Goal: Find specific page/section: Find specific page/section

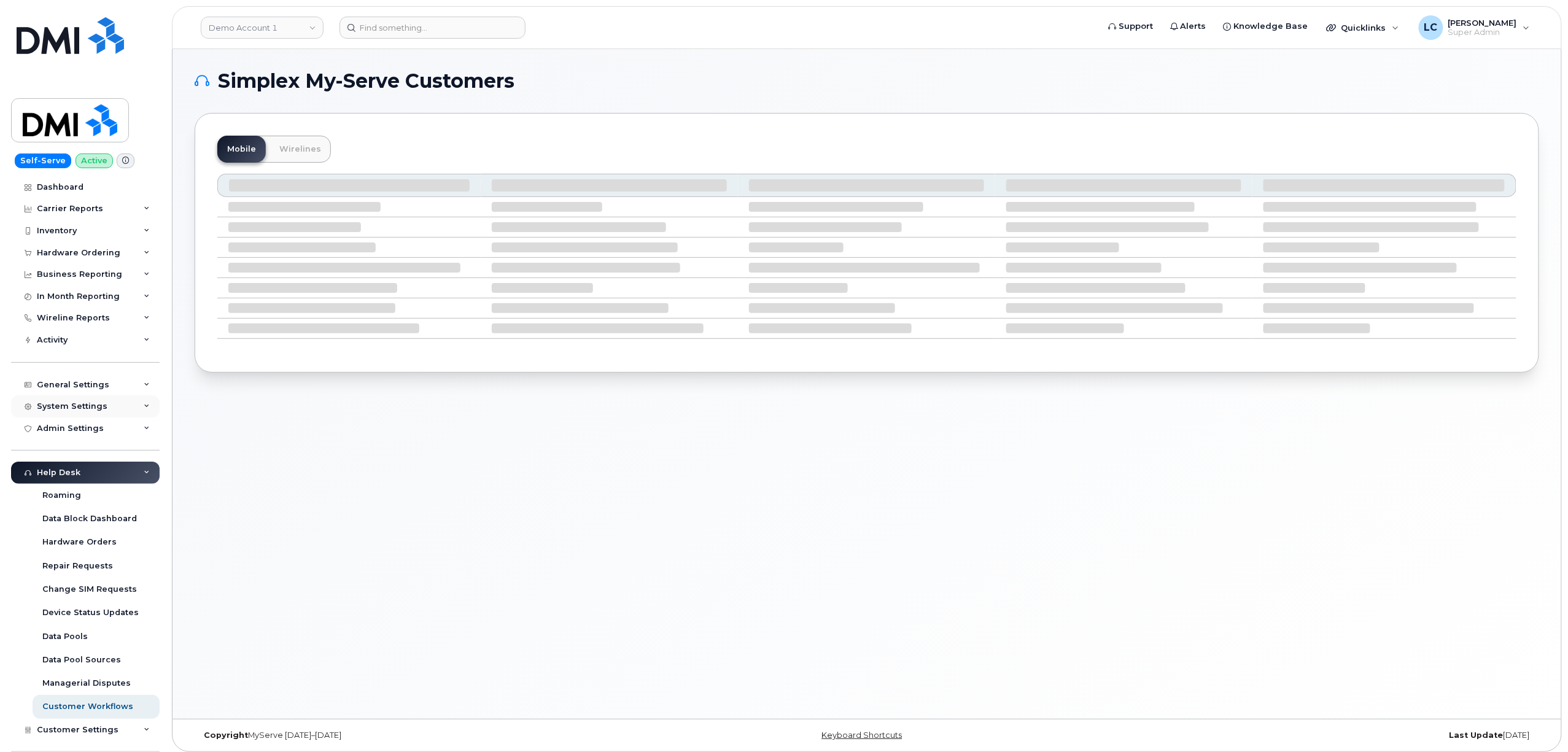
click at [83, 408] on div "System Settings" at bounding box center [72, 406] width 71 height 9
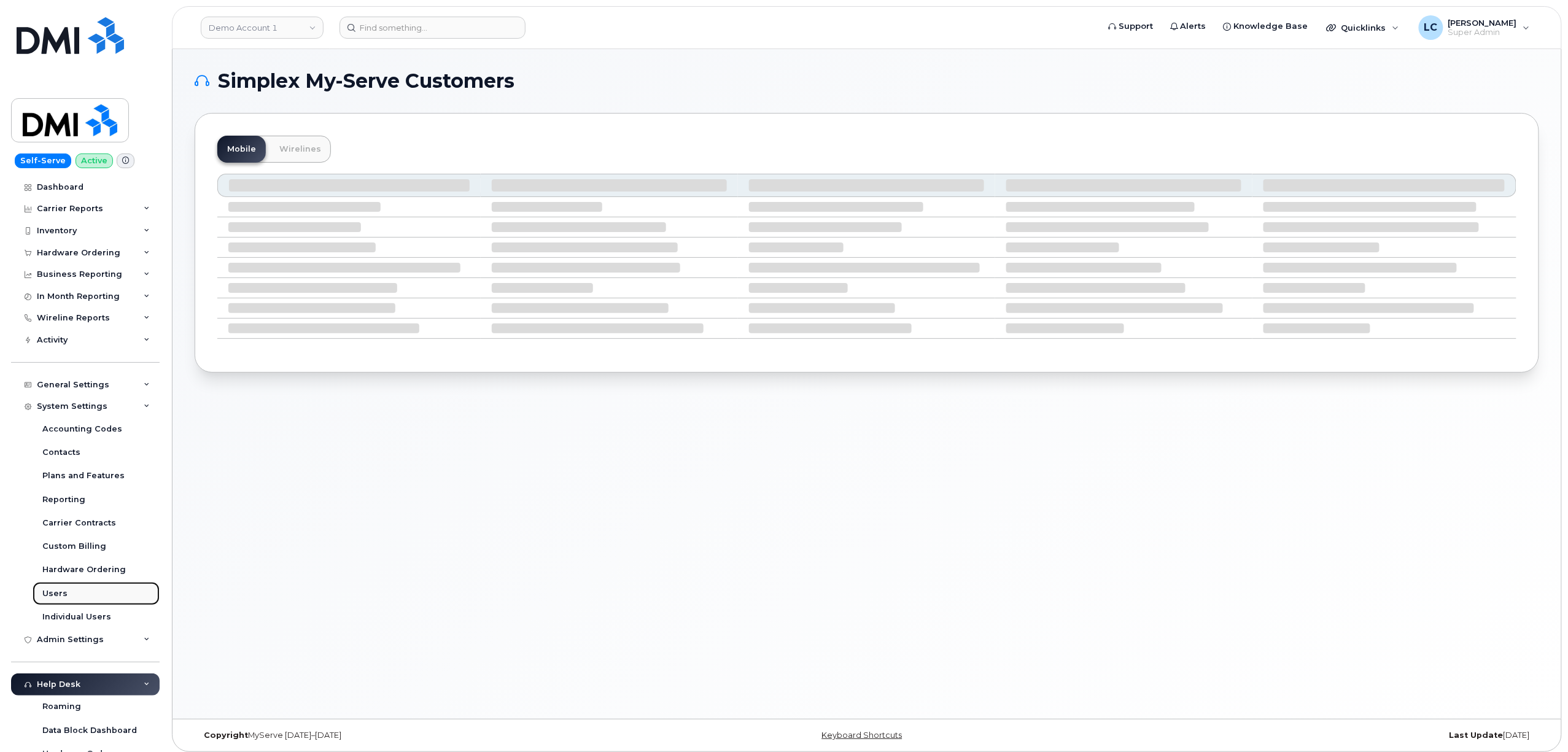
click at [54, 594] on div "Users" at bounding box center [55, 594] width 26 height 11
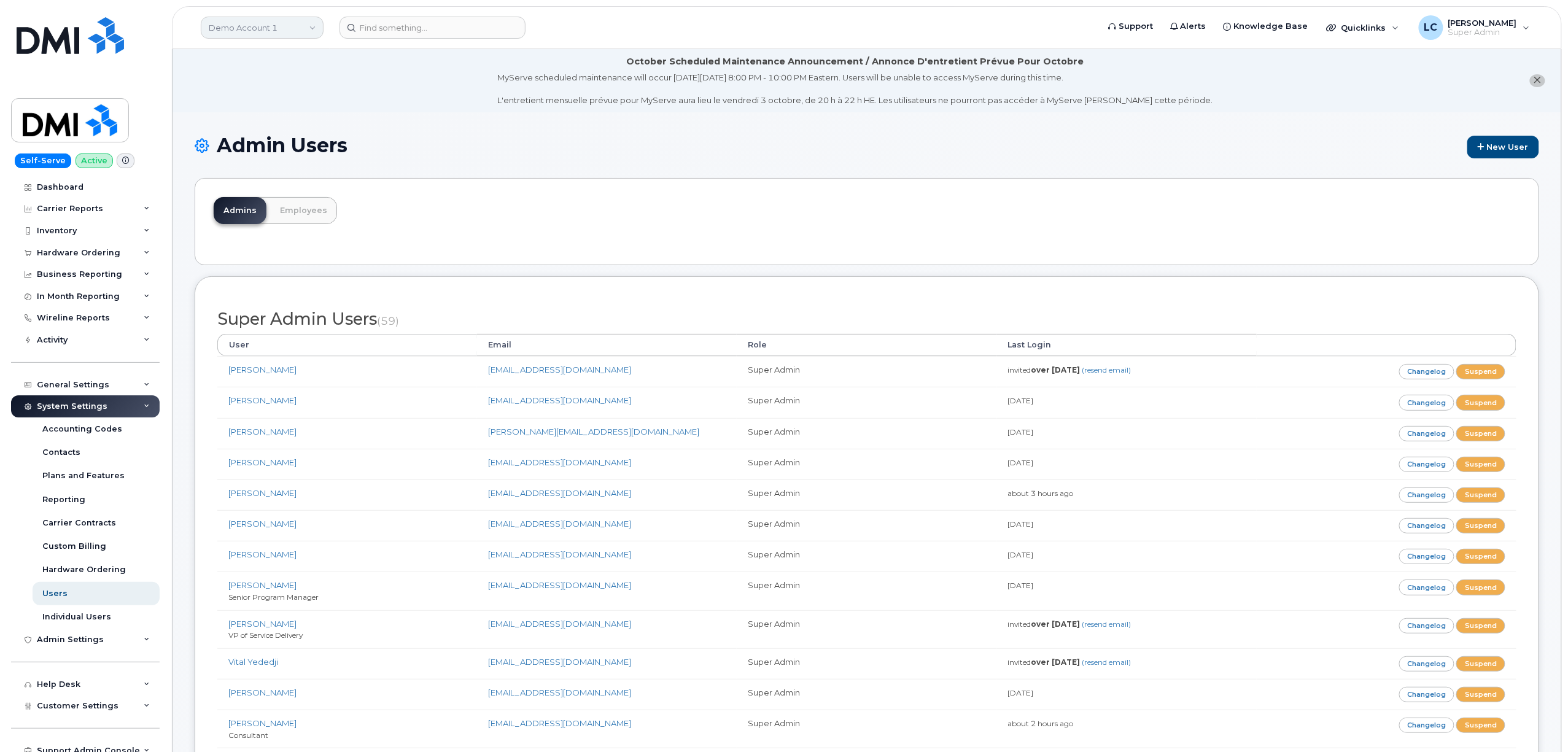
click at [316, 30] on link "Demo Account 1" at bounding box center [263, 27] width 123 height 22
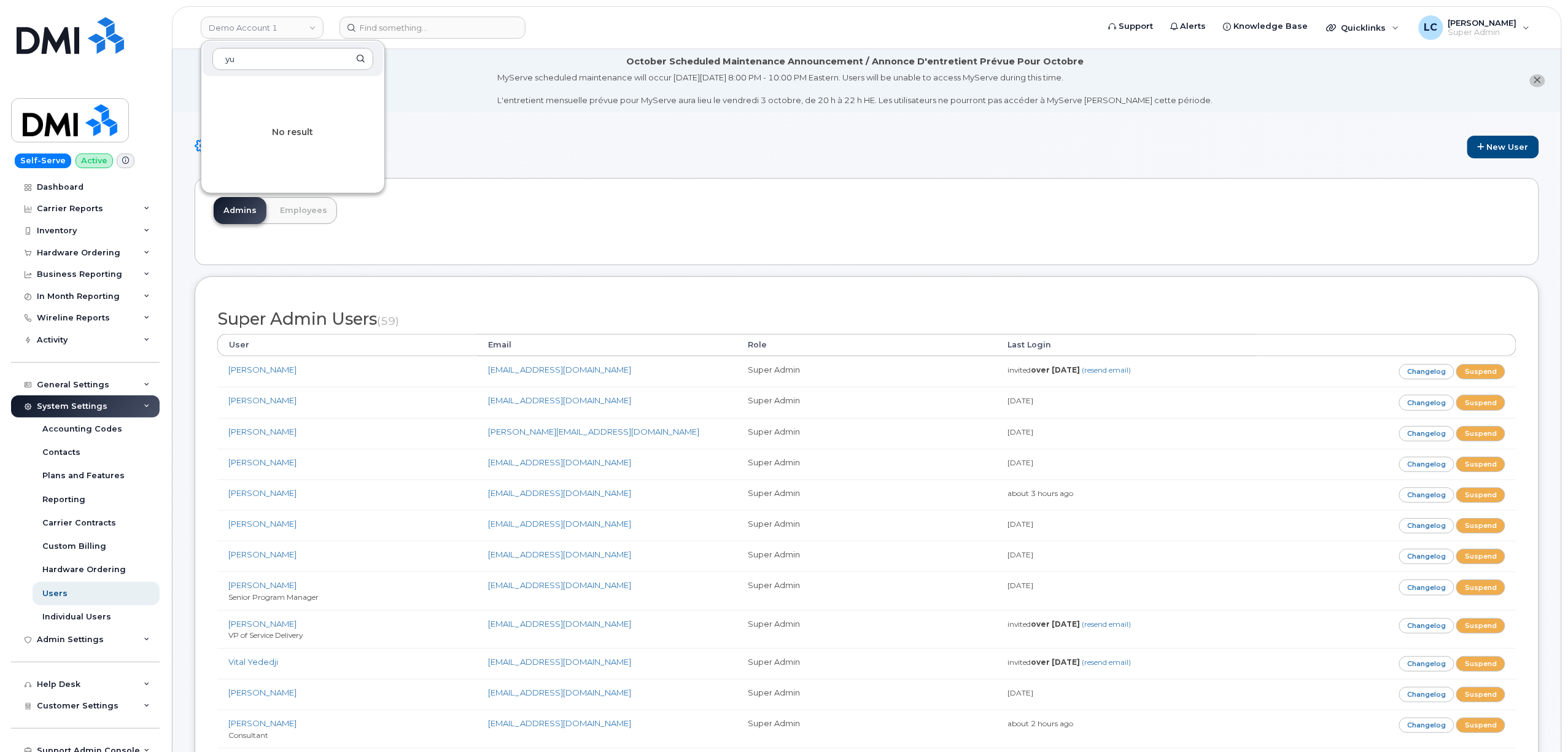
type input "y"
